Goal: Information Seeking & Learning: Learn about a topic

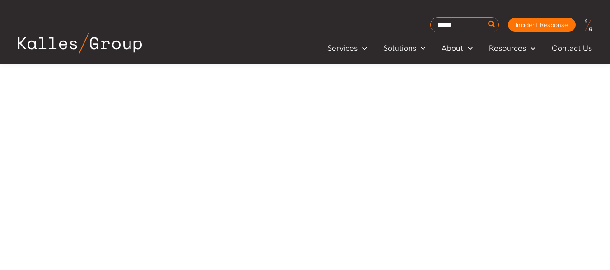
scroll to position [490, 0]
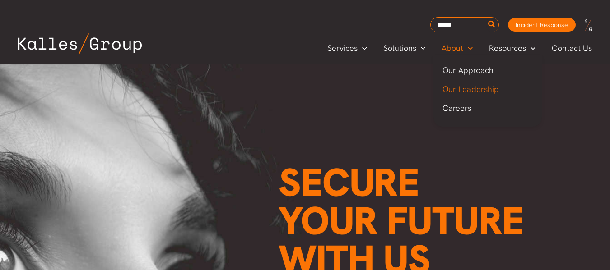
click at [459, 86] on span "Our Leadership" at bounding box center [470, 89] width 56 height 10
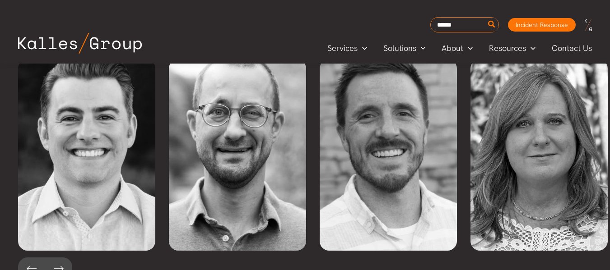
scroll to position [2053, 0]
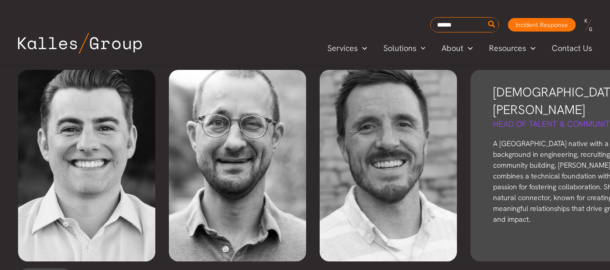
click at [540, 147] on p "A [GEOGRAPHIC_DATA] native with a background in engineering, recruiting, and co…" at bounding box center [564, 182] width 142 height 87
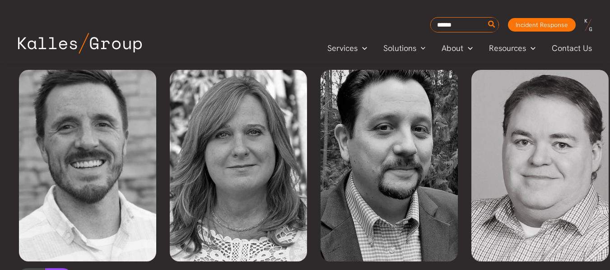
scroll to position [0, 302]
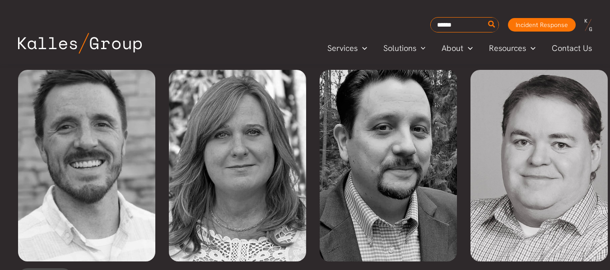
drag, startPoint x: 60, startPoint y: 247, endPoint x: 398, endPoint y: 257, distance: 338.3
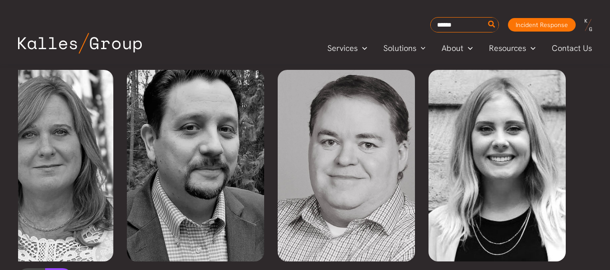
scroll to position [0, 496]
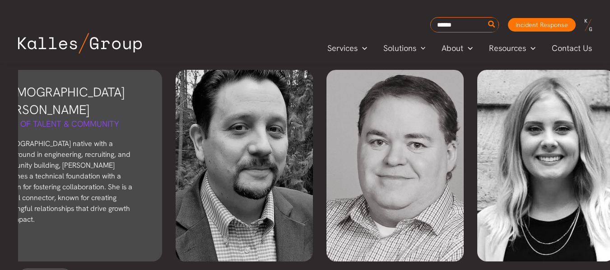
click at [73, 197] on div "[DEMOGRAPHIC_DATA][PERSON_NAME] Head of Talent & Community A [GEOGRAPHIC_DATA] …" at bounding box center [68, 166] width 187 height 192
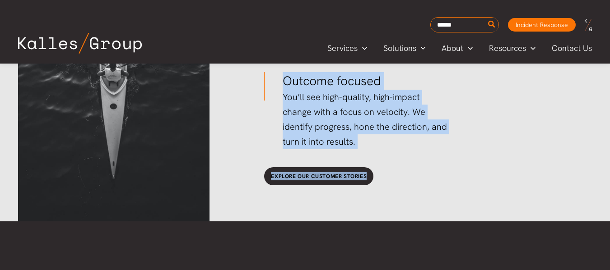
scroll to position [1873, 0]
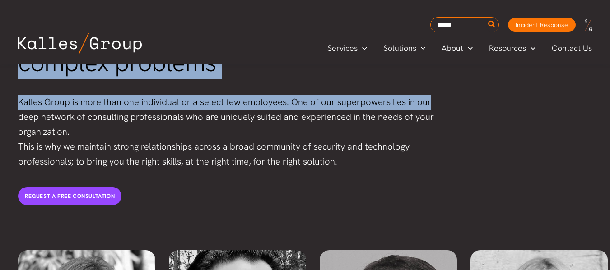
drag, startPoint x: 58, startPoint y: 187, endPoint x: 359, endPoint y: 135, distance: 306.0
copy div "Lor ipsumdolor sitametco adi elitsed Doeiusm Te incidid utl etdol-magna aliquae…"
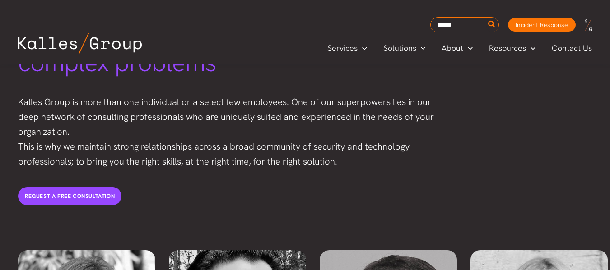
click at [575, 123] on div "We are industry experts with a passion for solving complex problems Kalles Grou…" at bounding box center [305, 86] width 592 height 255
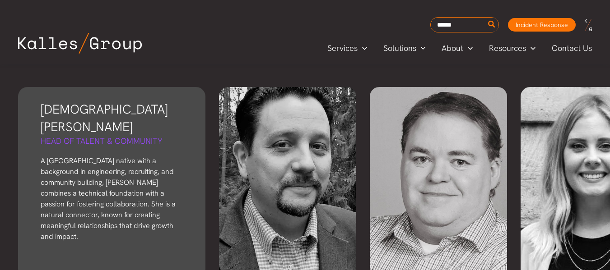
scroll to position [2035, 0]
